Goal: Task Accomplishment & Management: Manage account settings

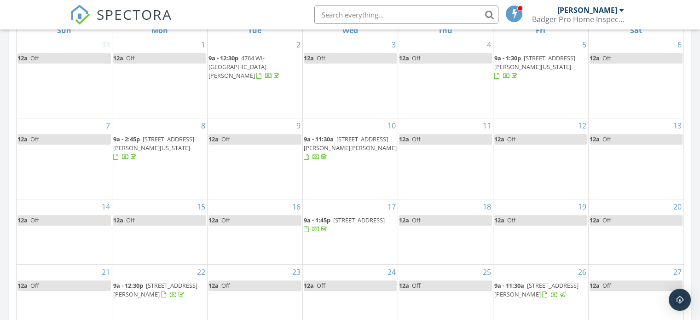
scroll to position [552, 0]
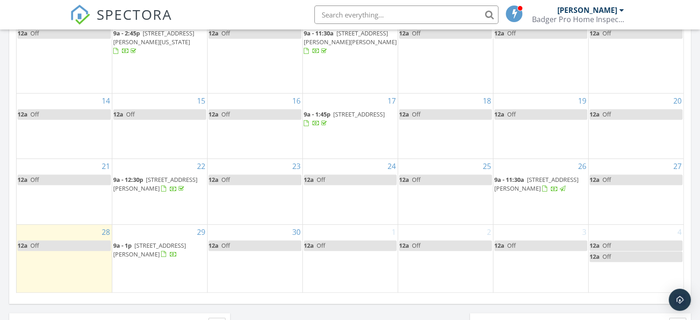
click at [540, 175] on span "143 S. 3rd Ave., STURGEON BAY 54235-3014" at bounding box center [536, 183] width 84 height 17
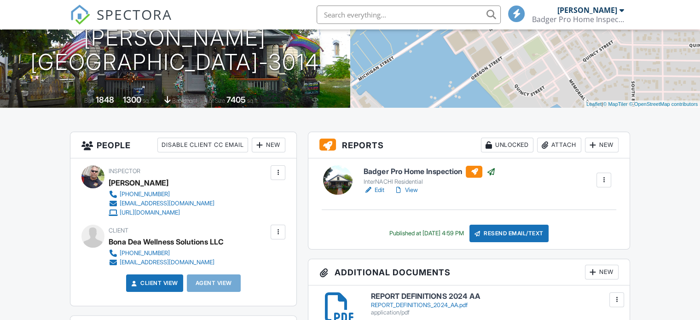
click at [376, 188] on link "Edit" at bounding box center [373, 189] width 21 height 9
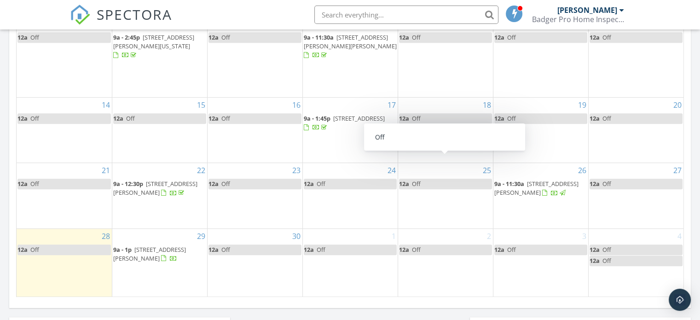
scroll to position [598, 0]
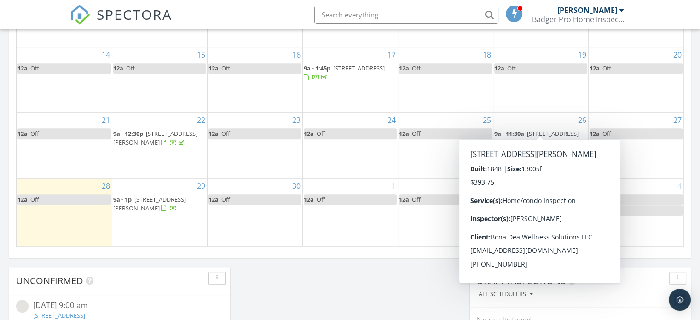
click at [542, 129] on span "143 S. 3rd Ave., STURGEON BAY 54235-3014" at bounding box center [536, 137] width 84 height 17
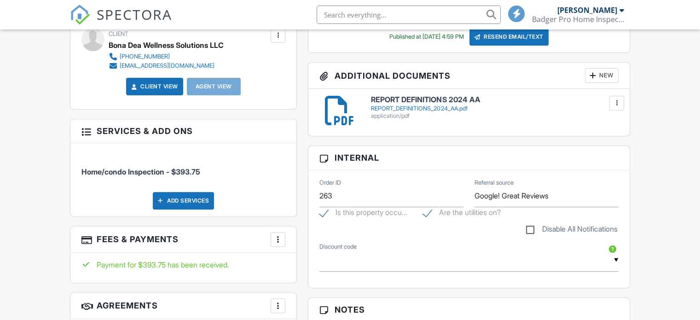
scroll to position [276, 0]
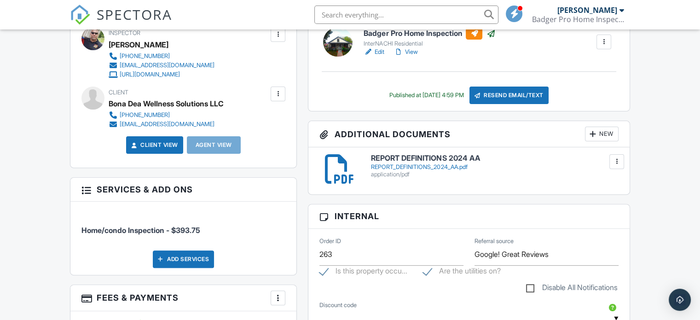
click at [381, 51] on link "Edit" at bounding box center [373, 51] width 21 height 9
